Goal: Task Accomplishment & Management: Use online tool/utility

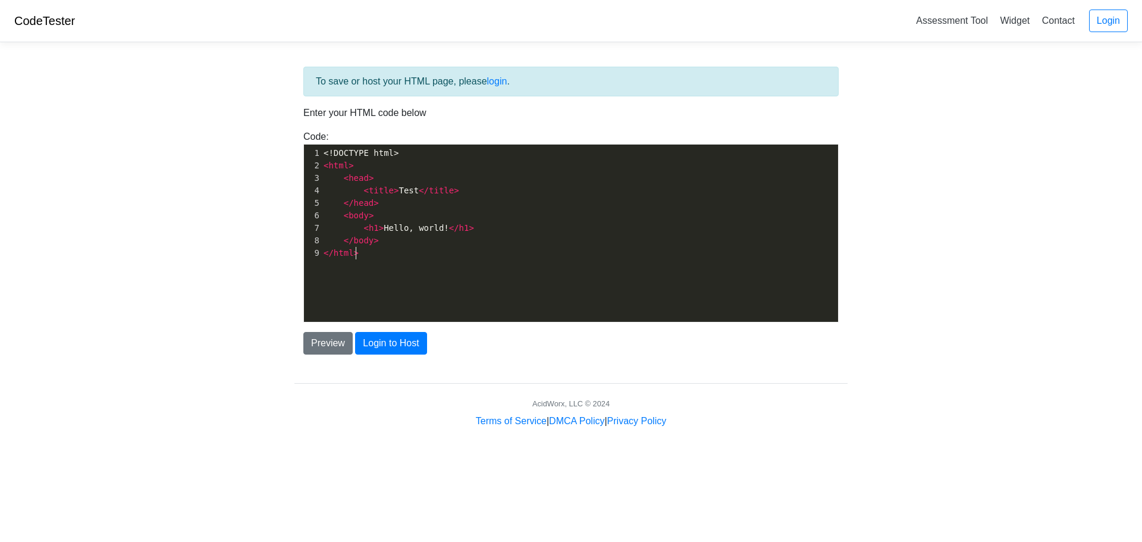
scroll to position [4, 0]
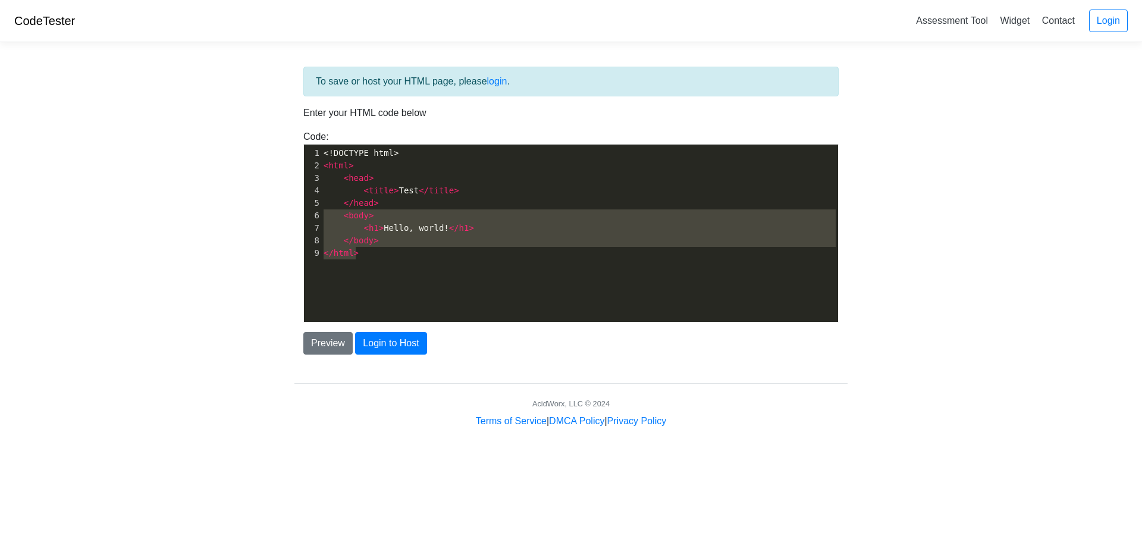
type textarea "<!DOCTYPE html> <html> <head> <title>Test</title> </head> <body> <h1>Hello, wor…"
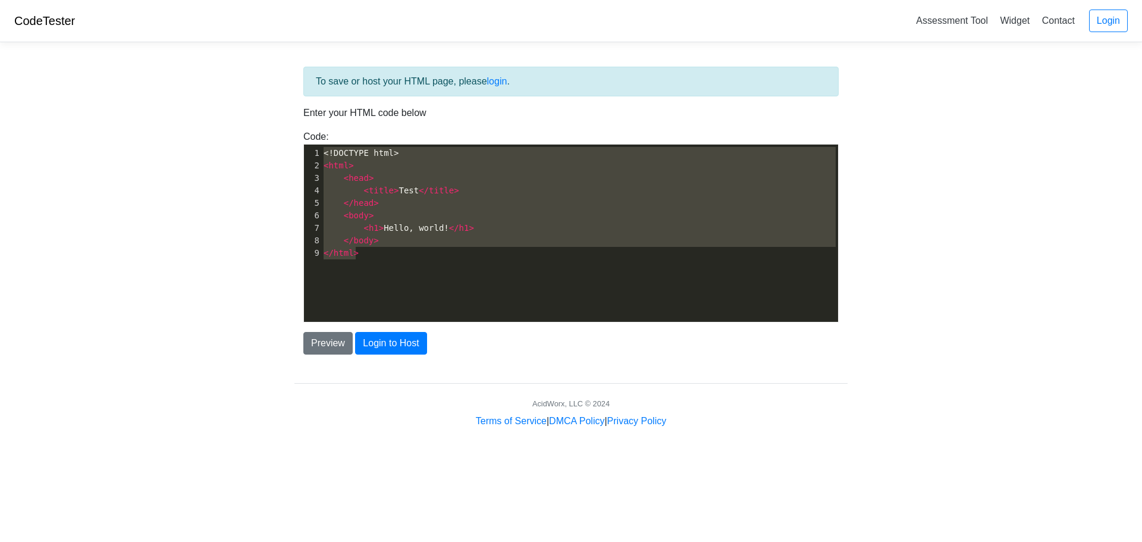
drag, startPoint x: 416, startPoint y: 286, endPoint x: 229, endPoint y: 111, distance: 256.6
click at [229, 111] on body "CodeTester Assessment Tool Widget Contact Login To save or host your HTML page,…" at bounding box center [571, 214] width 1142 height 428
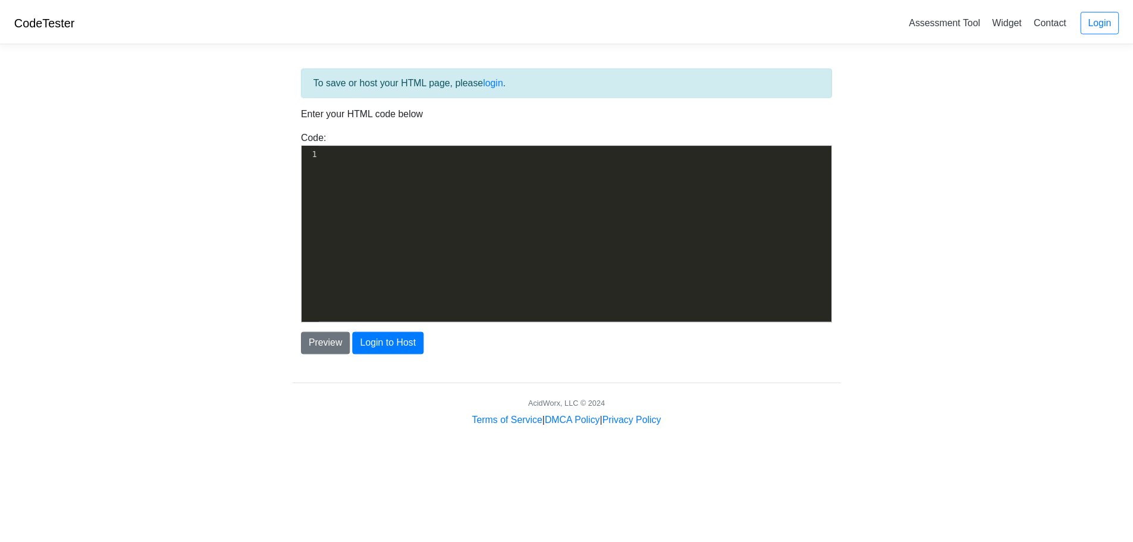
scroll to position [805, 0]
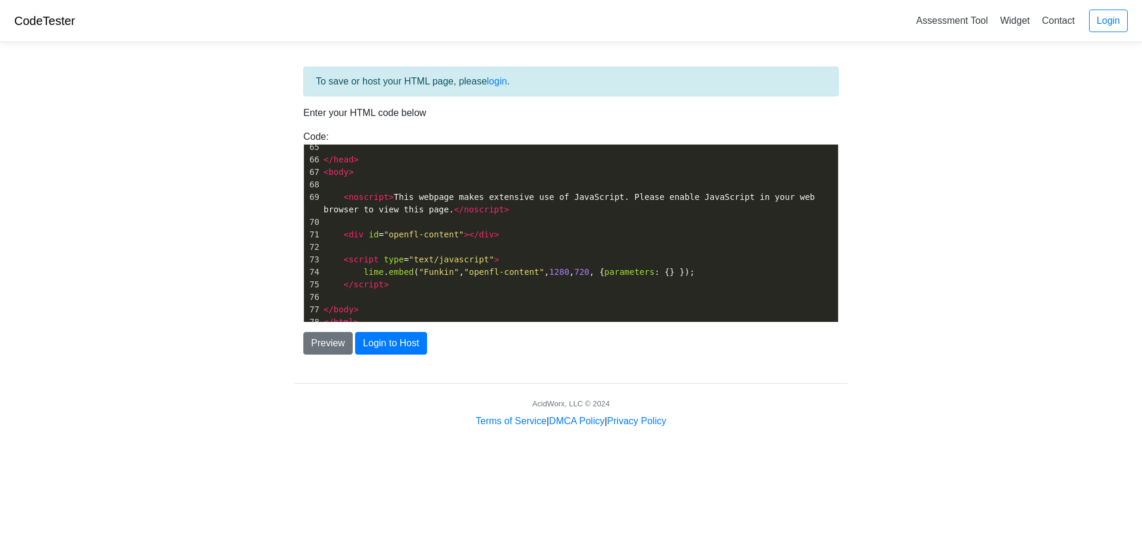
drag, startPoint x: 121, startPoint y: 257, endPoint x: 127, endPoint y: 257, distance: 6.0
click at [124, 257] on body "CodeTester Assessment Tool Widget Contact Login To save or host your HTML page,…" at bounding box center [571, 214] width 1142 height 428
click at [319, 337] on button "Preview" at bounding box center [327, 343] width 49 height 23
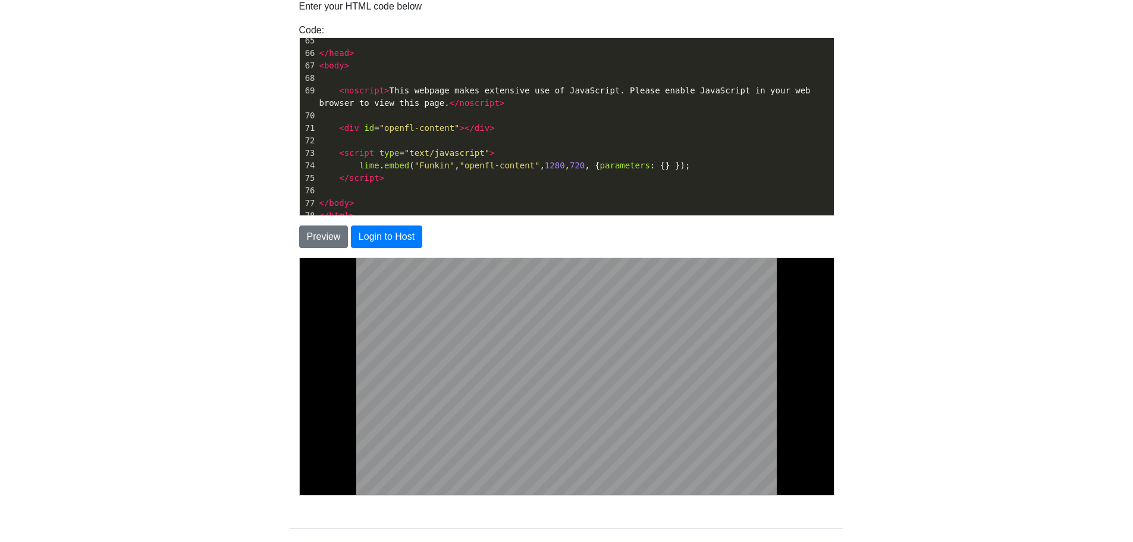
scroll to position [166, 0]
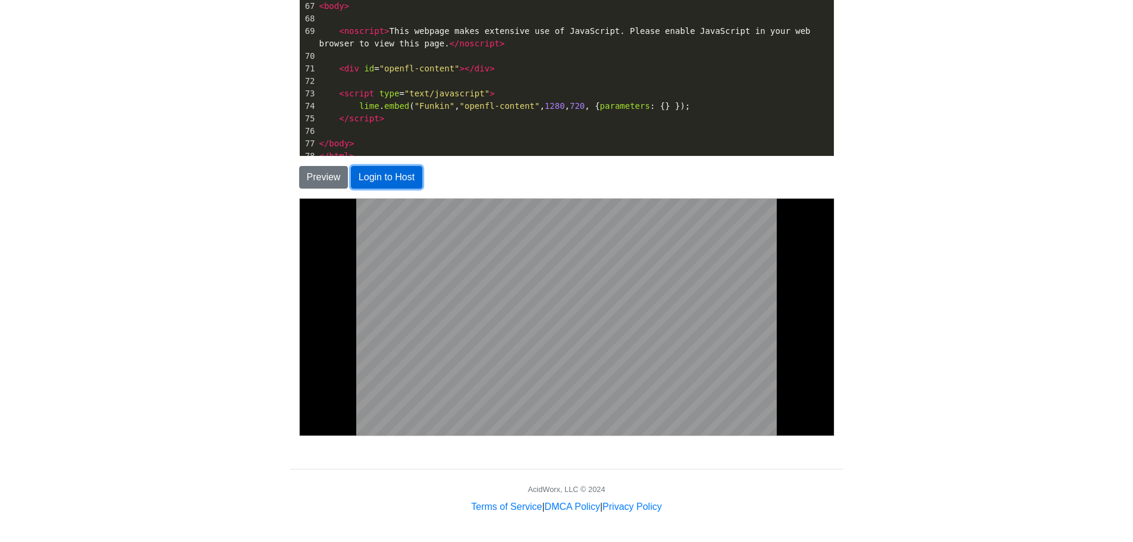
click at [403, 179] on button "Login to Host" at bounding box center [386, 177] width 71 height 23
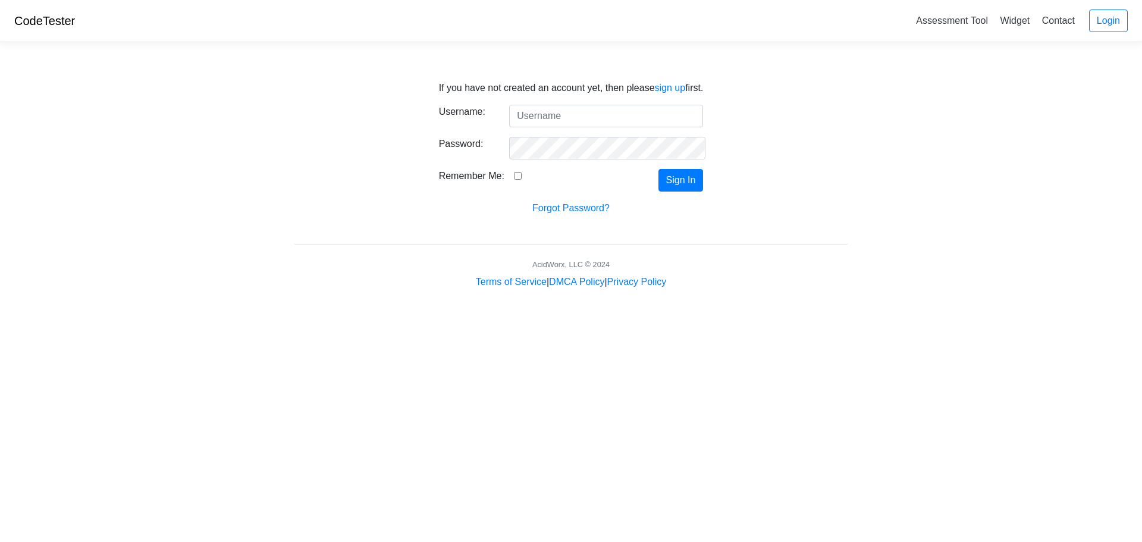
click at [571, 118] on input "Username:" at bounding box center [606, 116] width 194 height 23
type input "smitsonw@paoli.k12.in.us"
click at [514, 177] on input "Remember Me:" at bounding box center [518, 176] width 8 height 8
checkbox input "true"
click at [684, 190] on button "Sign In" at bounding box center [680, 180] width 45 height 23
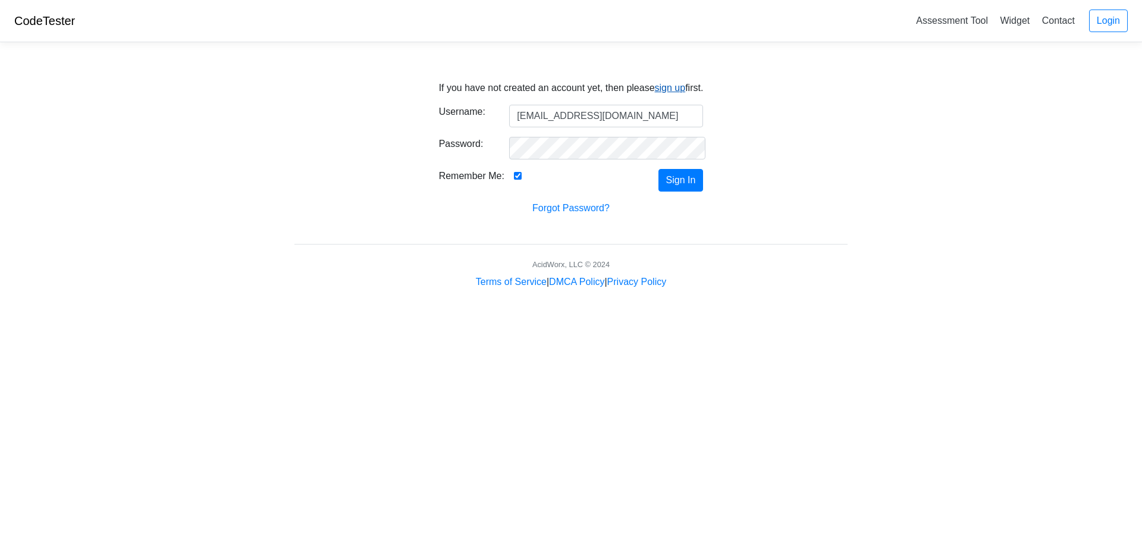
click at [675, 90] on link "sign up" at bounding box center [670, 88] width 31 height 10
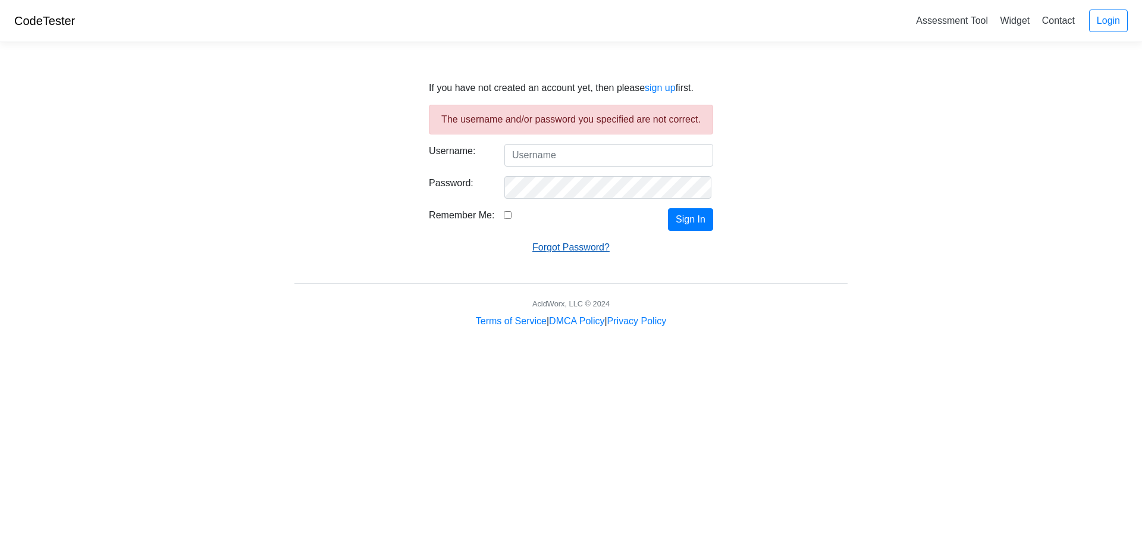
click at [561, 242] on link "Forgot Password?" at bounding box center [570, 247] width 77 height 10
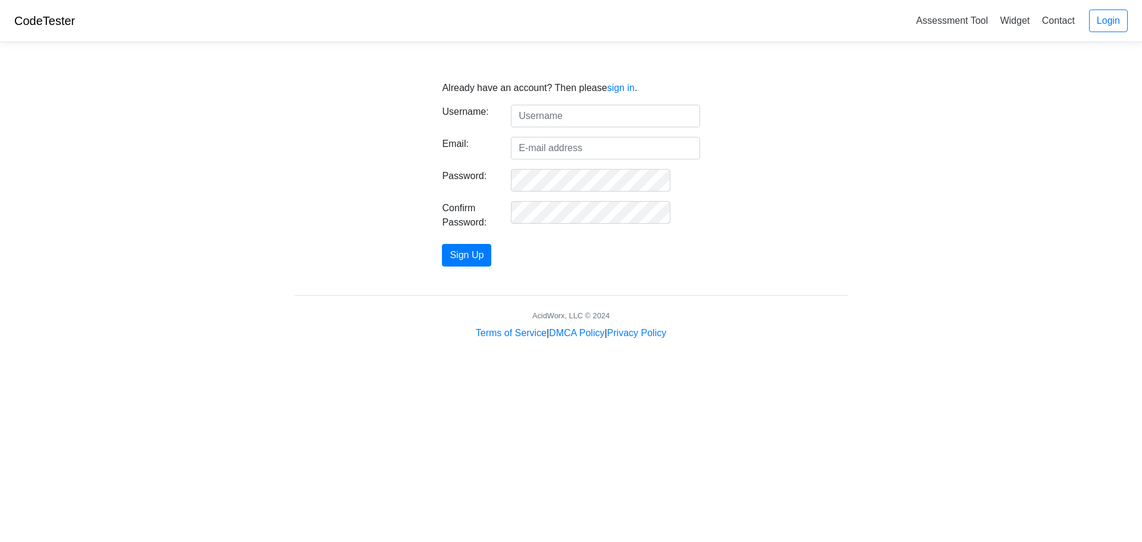
click at [640, 117] on input "text" at bounding box center [605, 116] width 188 height 23
type input "shadow"
click at [530, 137] on input "Email:" at bounding box center [605, 148] width 188 height 23
type input "smitsonw@paoli.k12.in.us"
click at [482, 248] on button "Sign Up" at bounding box center [466, 255] width 49 height 23
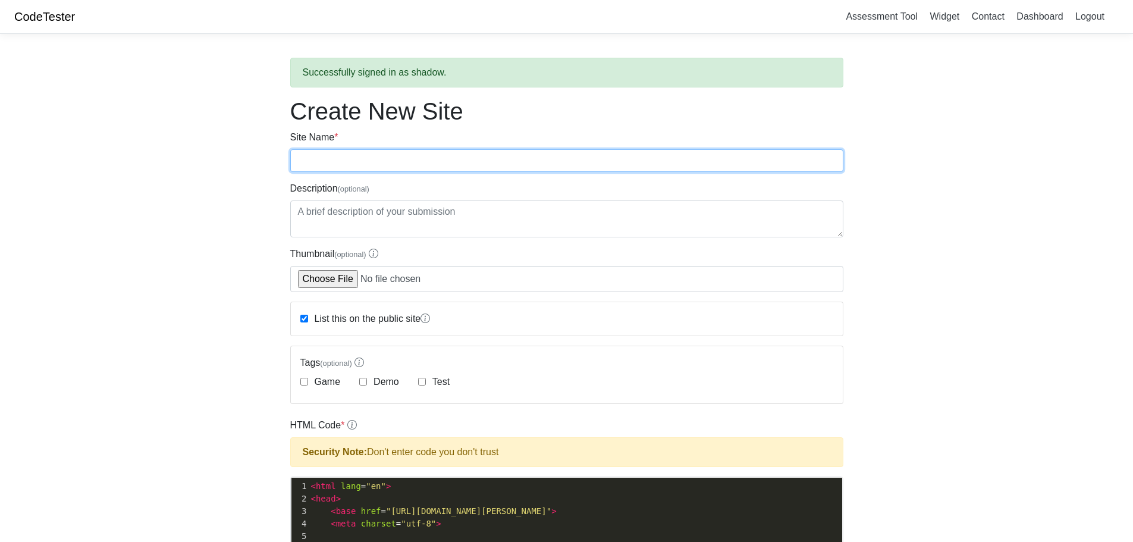
click at [369, 152] on input "Site Name *" at bounding box center [566, 160] width 553 height 23
type input "gettegettegotgtogagoooo"
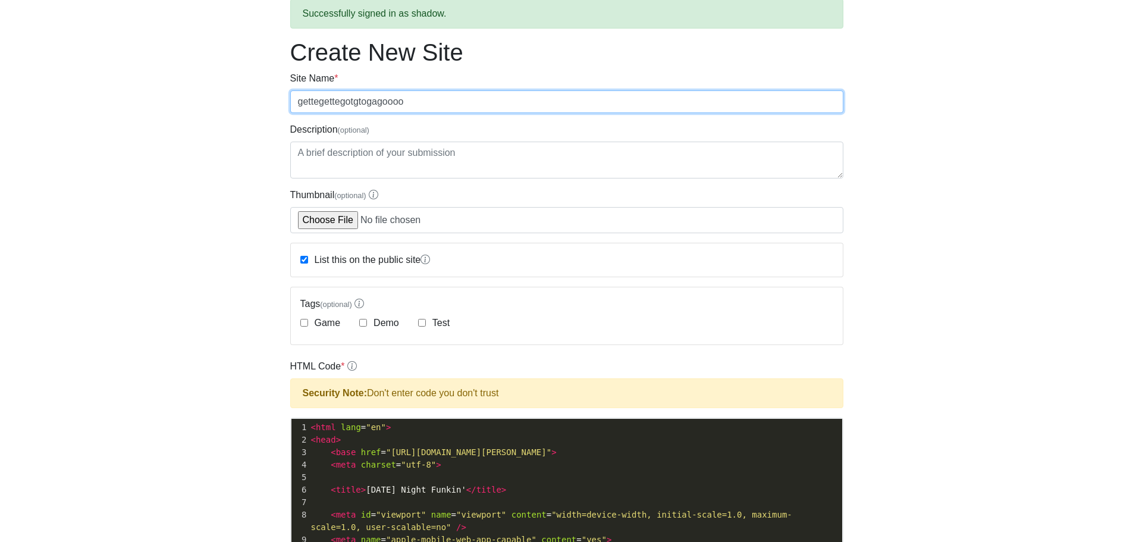
scroll to position [59, 0]
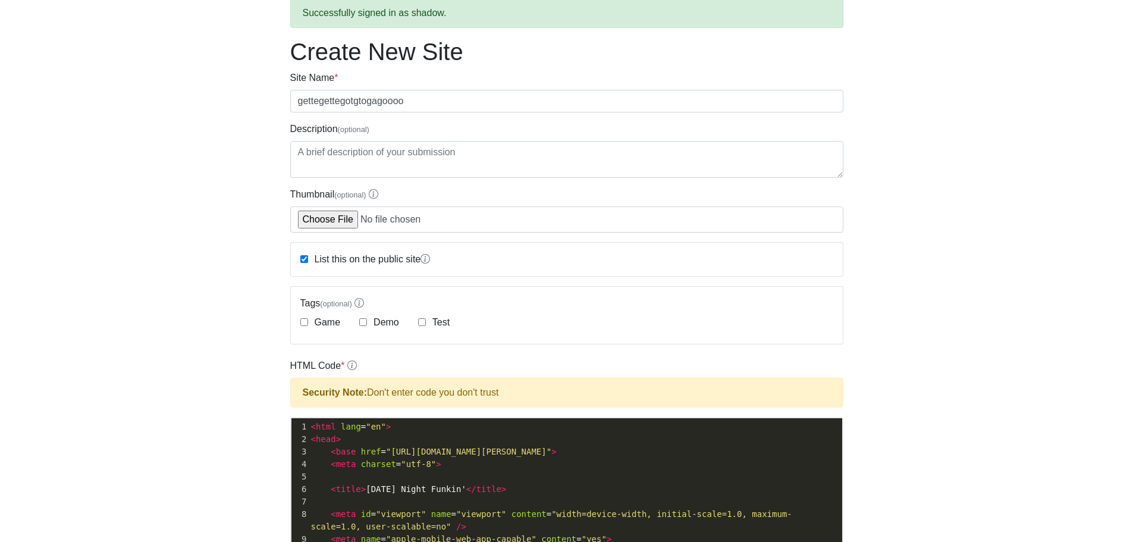
click at [326, 321] on label "Game" at bounding box center [326, 322] width 29 height 14
click at [308, 321] on input "Game" at bounding box center [304, 322] width 8 height 8
checkbox input "true"
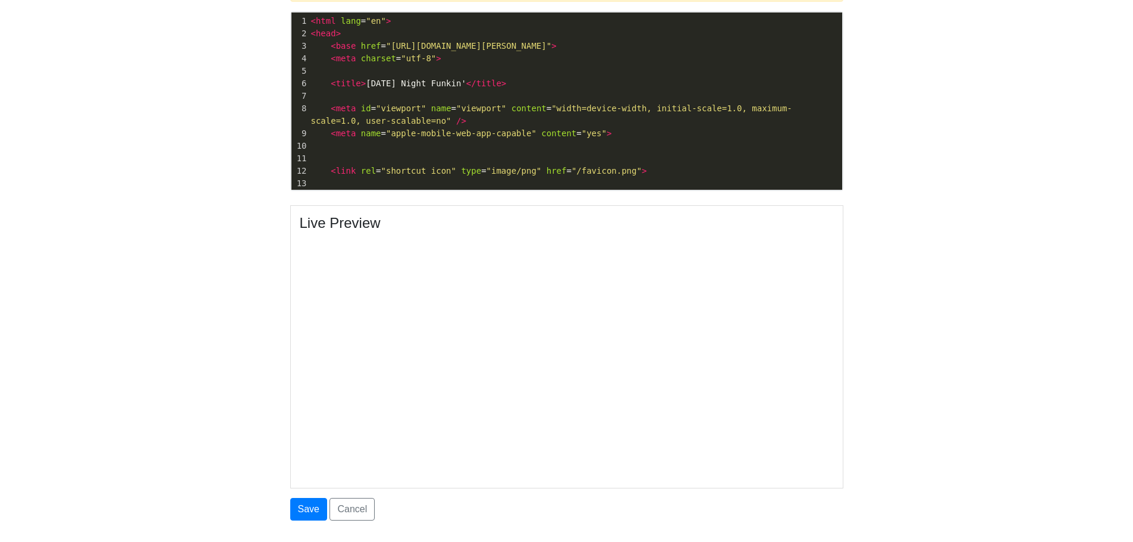
scroll to position [476, 0]
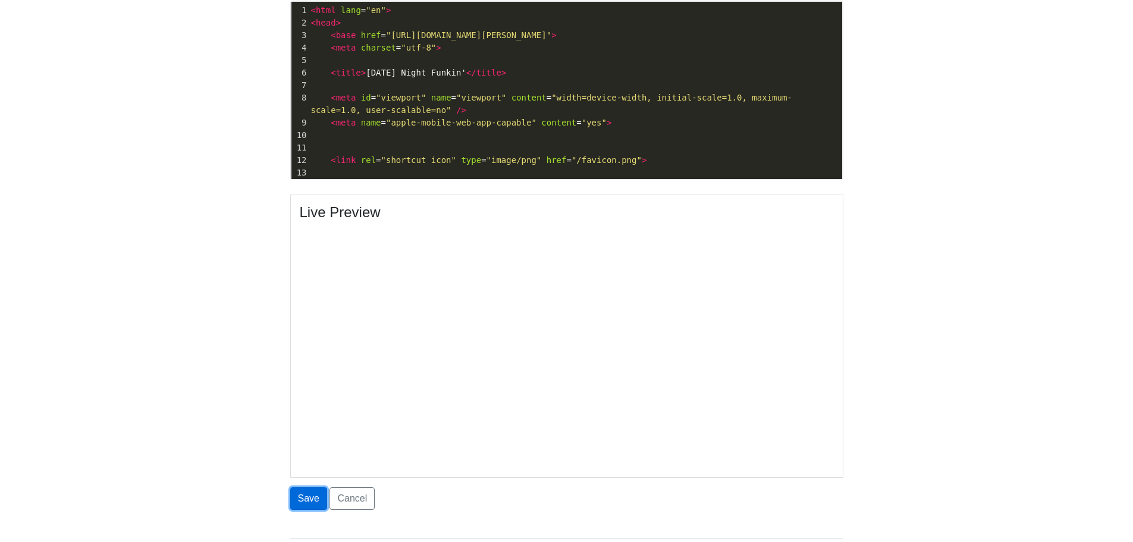
click at [303, 499] on button "Save" at bounding box center [308, 498] width 37 height 23
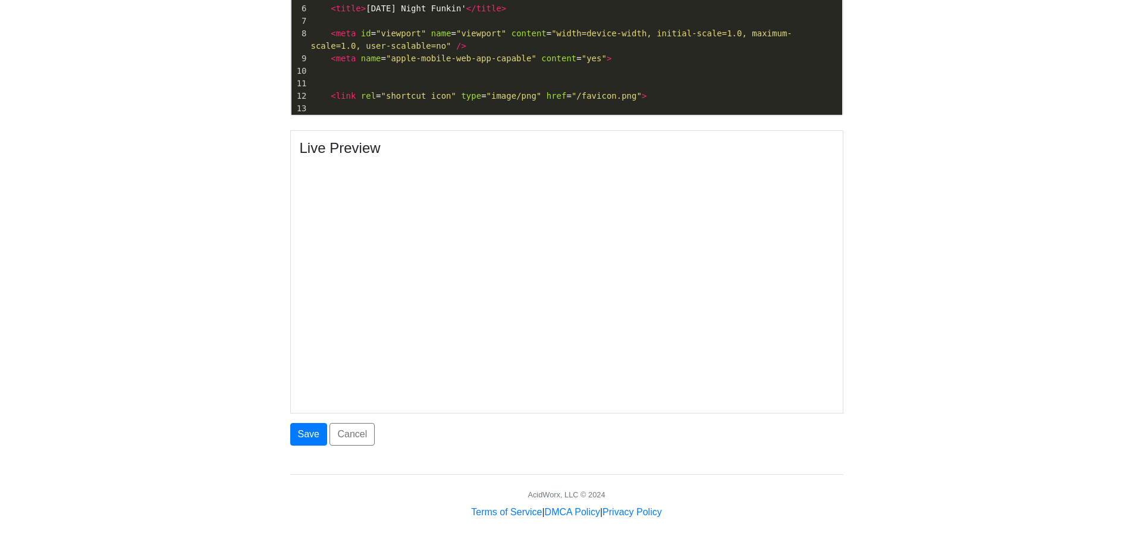
scroll to position [545, 0]
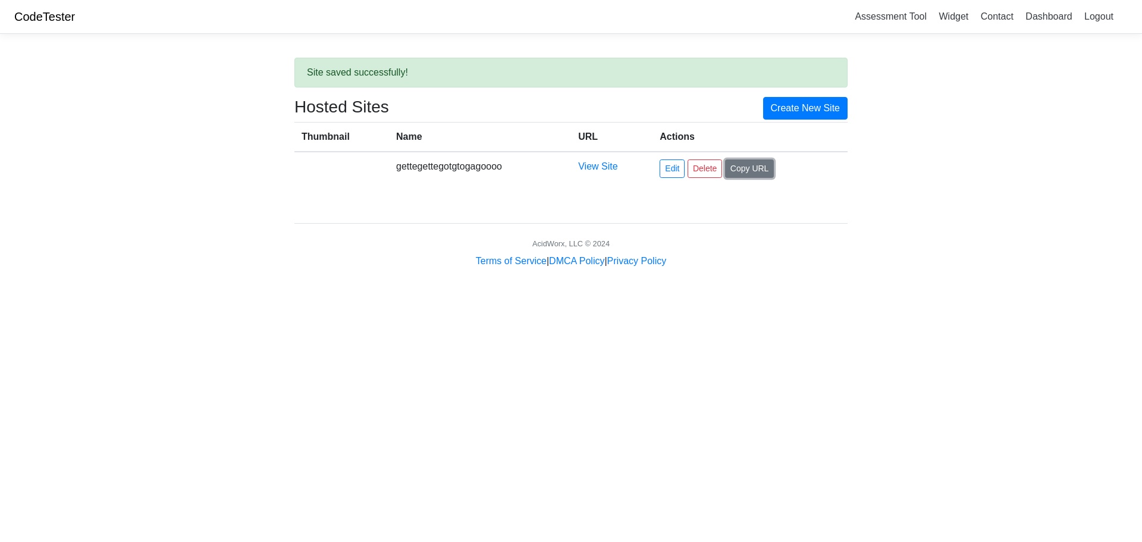
click at [741, 174] on button "Copy URL" at bounding box center [749, 168] width 49 height 18
click at [593, 167] on link "View Site" at bounding box center [597, 166] width 39 height 10
